Goal: Task Accomplishment & Management: Manage account settings

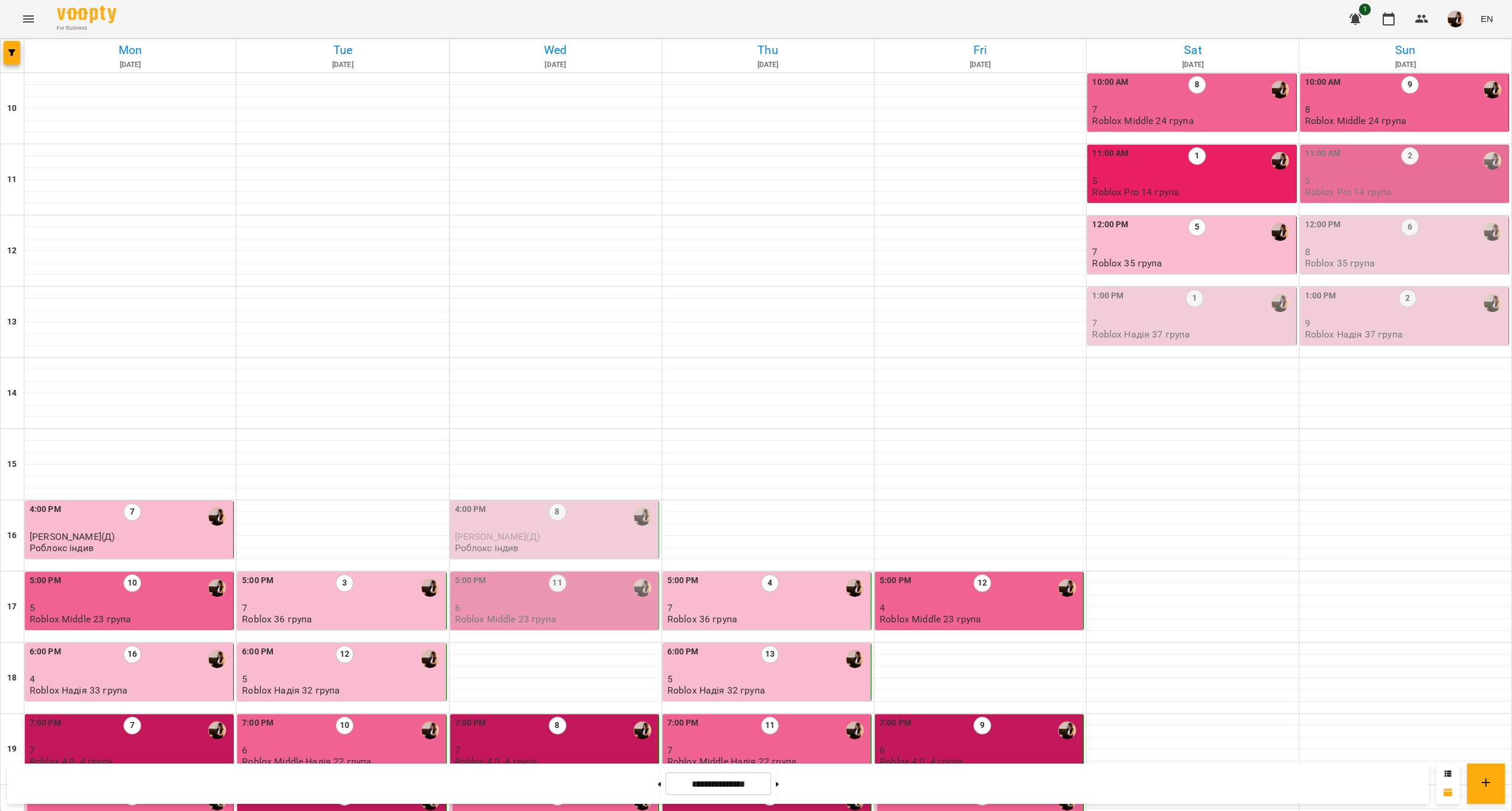
click at [1375, 244] on div "12:00 PM 6" at bounding box center [1405, 231] width 201 height 27
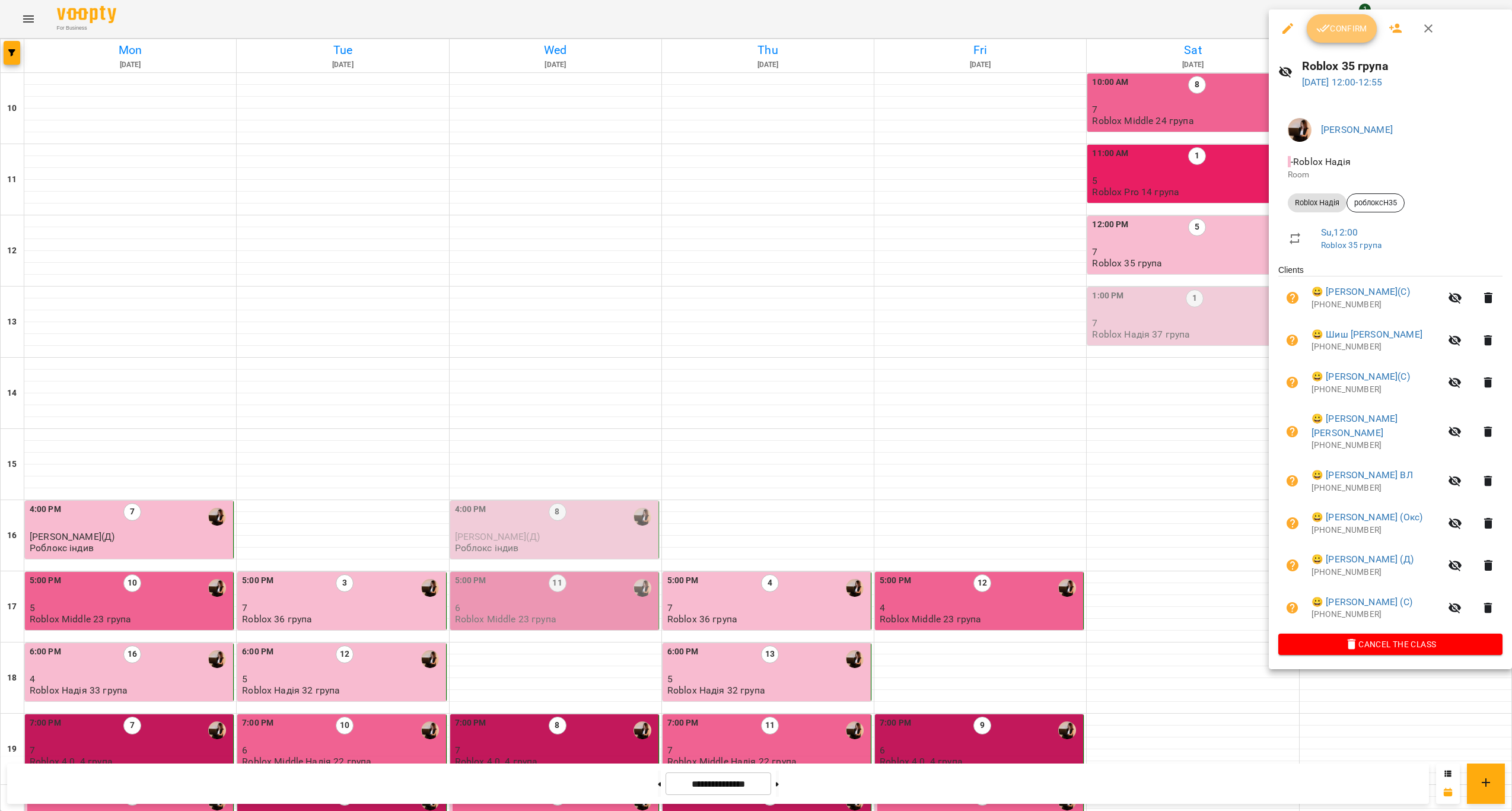
click at [1350, 37] on button "Confirm" at bounding box center [1341, 28] width 70 height 28
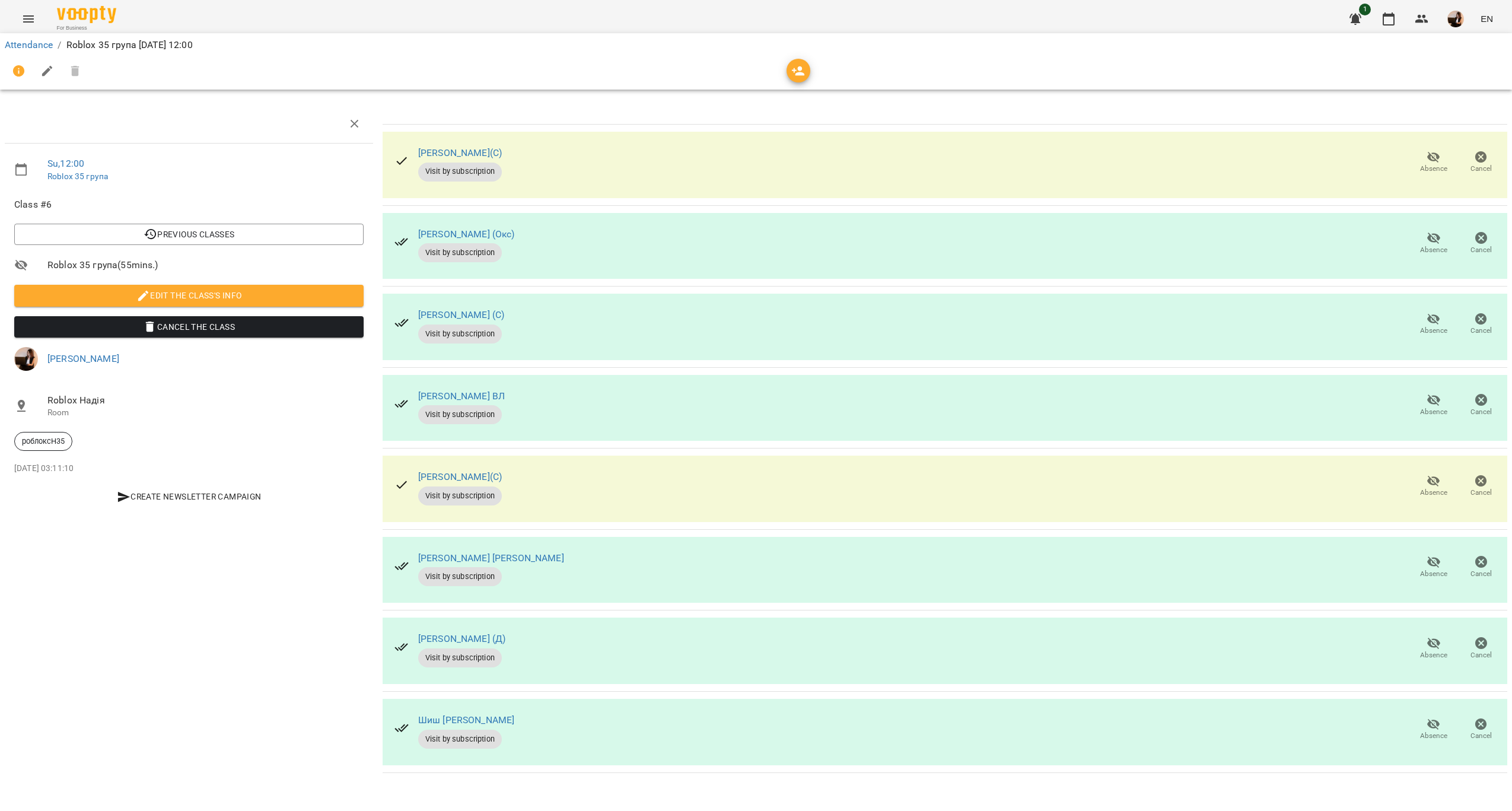
click at [1422, 144] on div "Absence Cancel" at bounding box center [1457, 162] width 100 height 38
click at [1439, 155] on icon "button" at bounding box center [1433, 157] width 13 height 11
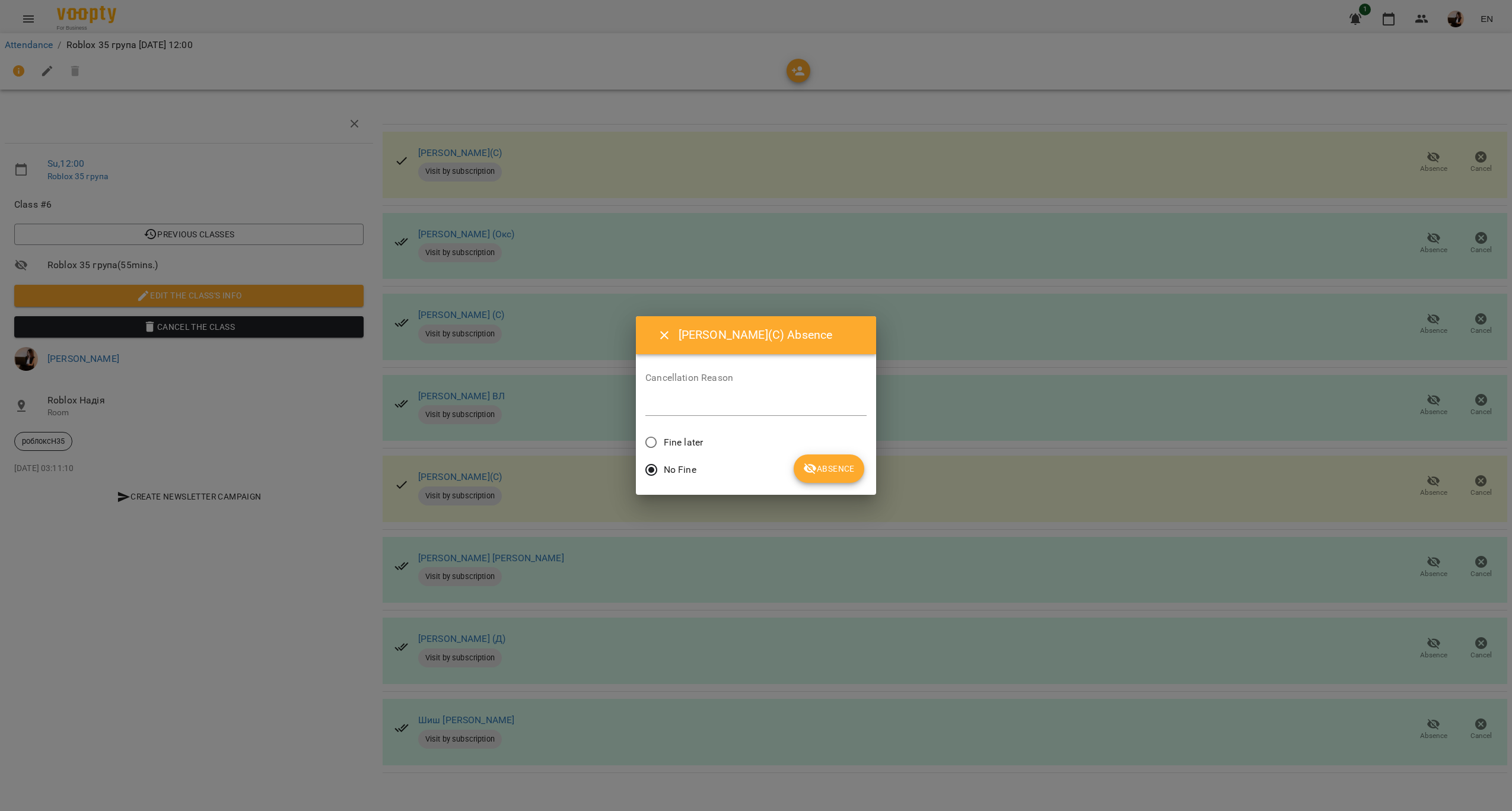
click at [684, 439] on span "Fine later" at bounding box center [683, 443] width 39 height 14
click at [789, 460] on div "No Fine" at bounding box center [756, 471] width 221 height 28
click at [822, 463] on span "Absence" at bounding box center [828, 469] width 51 height 14
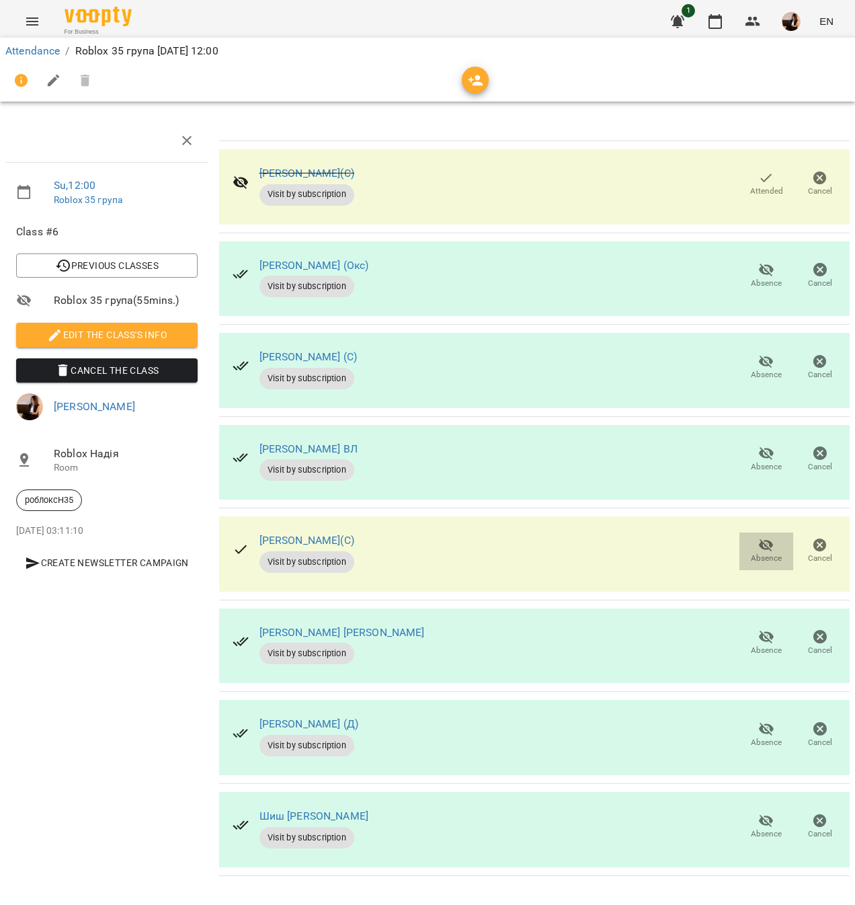
click at [756, 543] on span "Absence" at bounding box center [767, 550] width 38 height 27
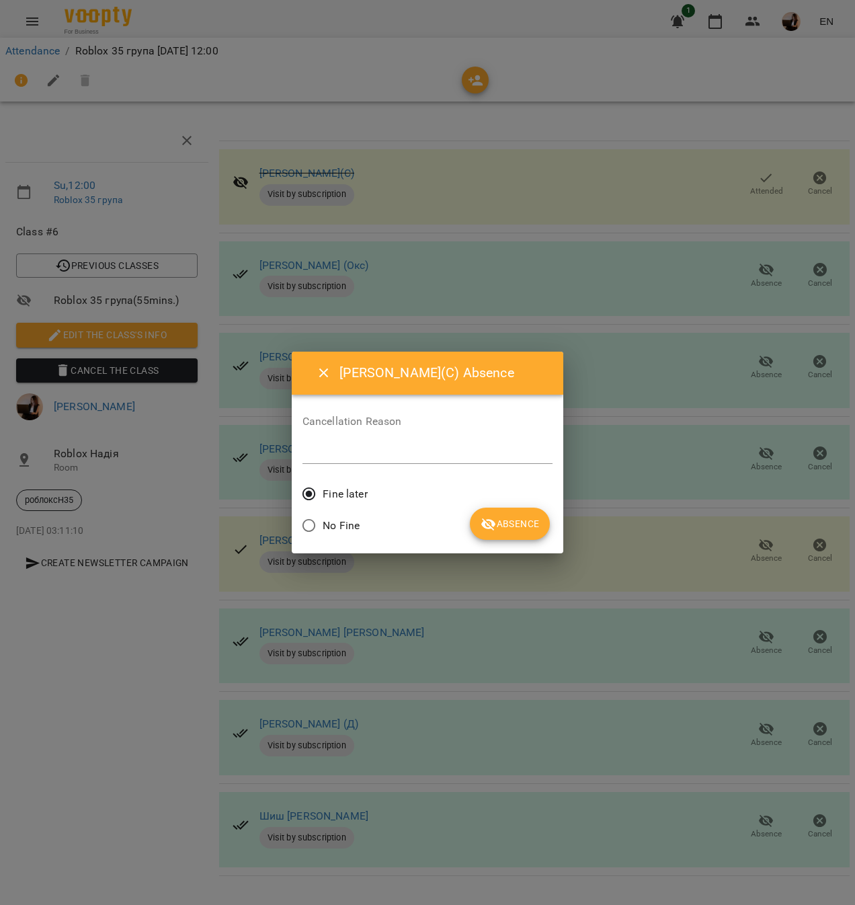
click at [498, 512] on button "Absence" at bounding box center [510, 524] width 80 height 32
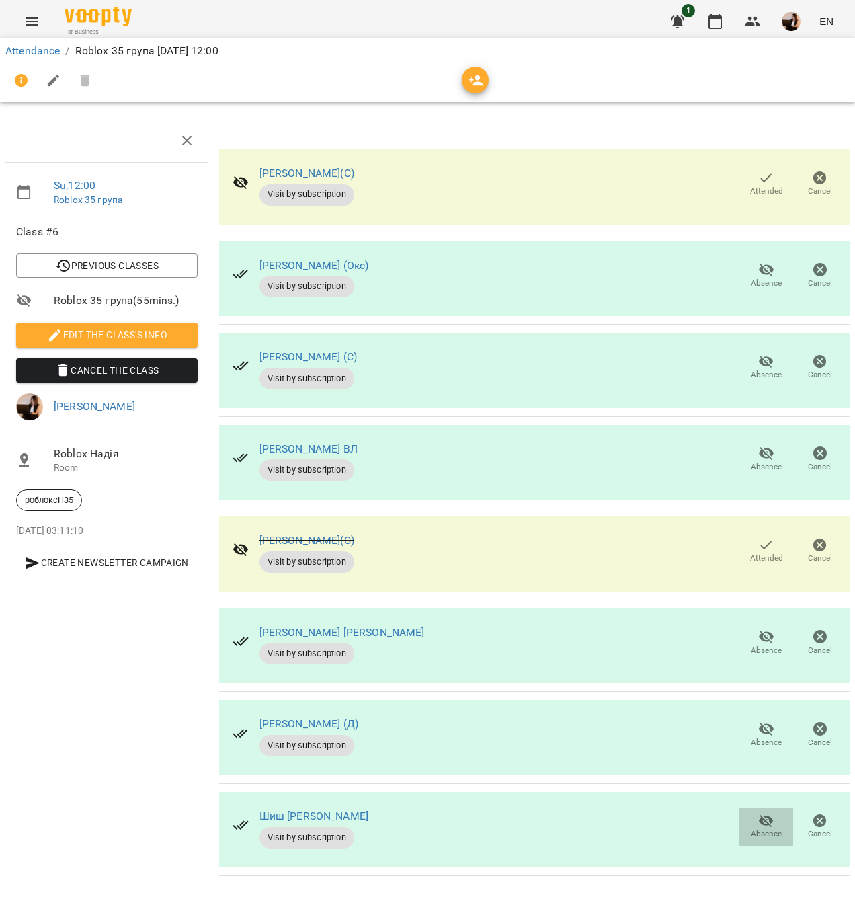
click at [764, 823] on icon "button" at bounding box center [766, 821] width 15 height 13
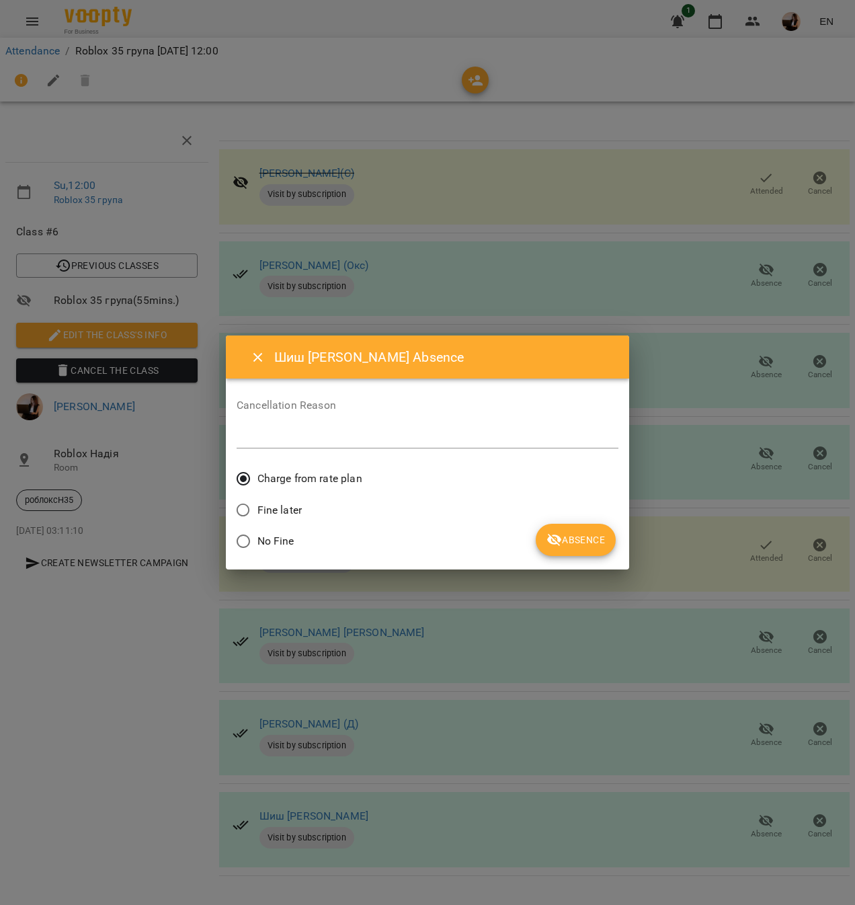
click at [559, 533] on icon "submit" at bounding box center [555, 540] width 16 height 16
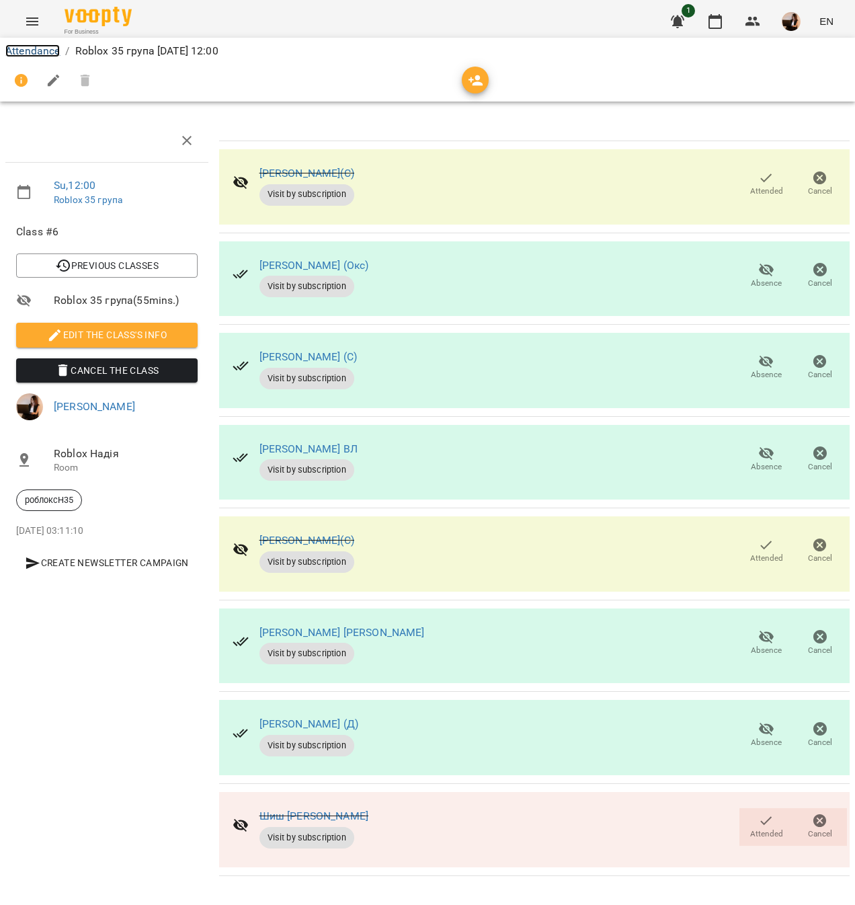
click at [47, 50] on link "Attendance" at bounding box center [32, 50] width 54 height 13
